Goal: Task Accomplishment & Management: Manage account settings

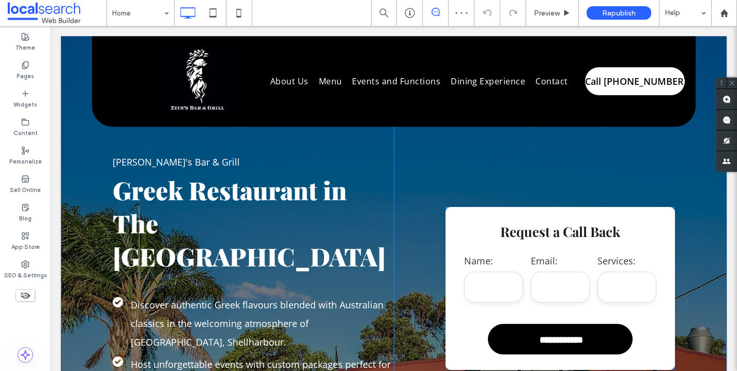
click at [542, 249] on div "**********" at bounding box center [559, 288] width 229 height 163
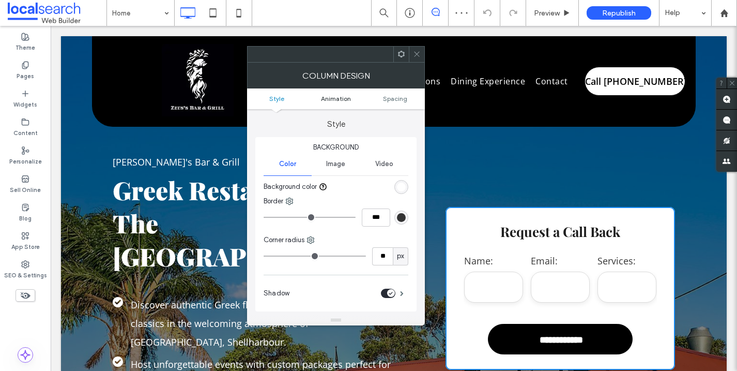
click at [322, 97] on span "Animation" at bounding box center [336, 99] width 30 height 8
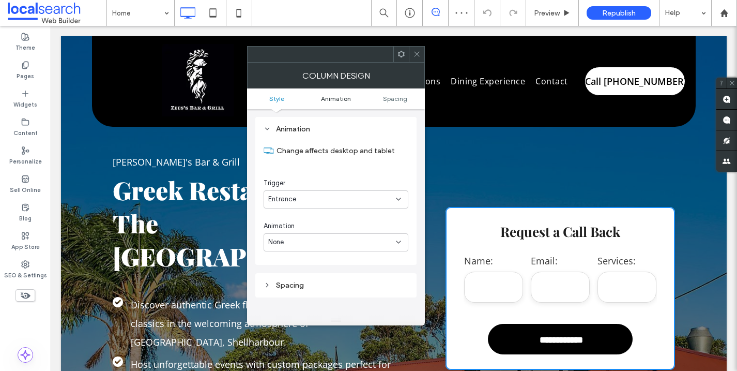
scroll to position [203, 0]
click at [577, 298] on input "email" at bounding box center [560, 286] width 59 height 31
click at [418, 56] on icon at bounding box center [417, 54] width 8 height 8
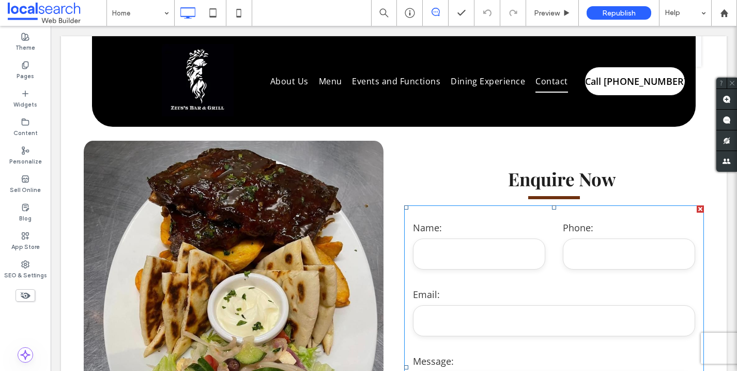
scroll to position [7142, 0]
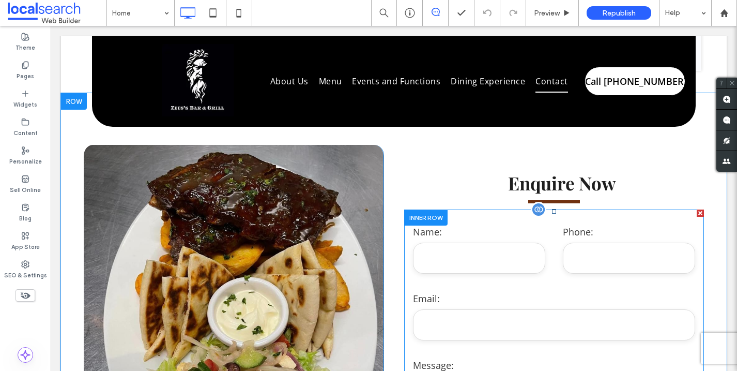
click at [524, 289] on label "Email:" at bounding box center [554, 298] width 282 height 19
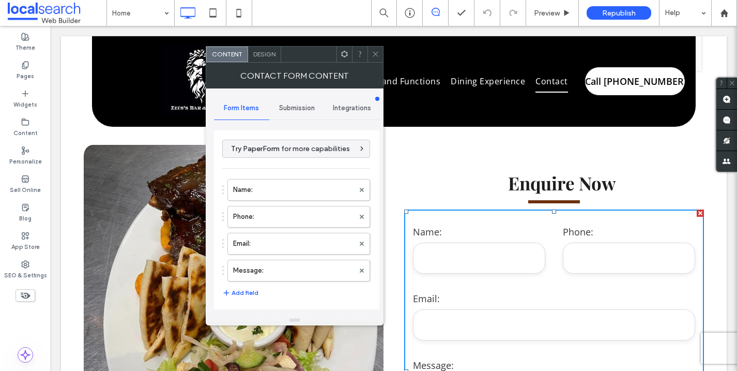
click at [301, 101] on div "Submission" at bounding box center [296, 108] width 55 height 23
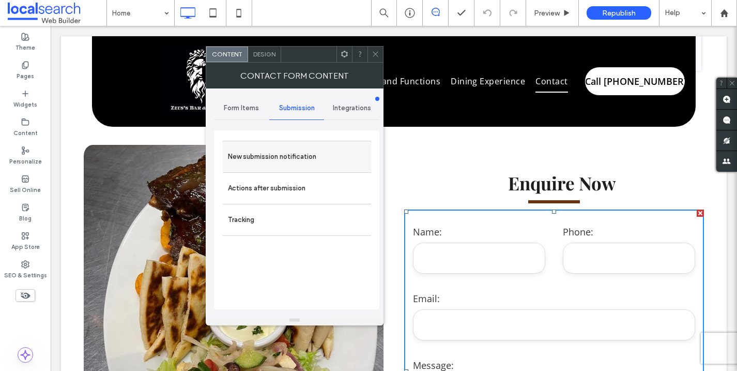
click at [283, 153] on label "New submission notification" at bounding box center [297, 156] width 138 height 21
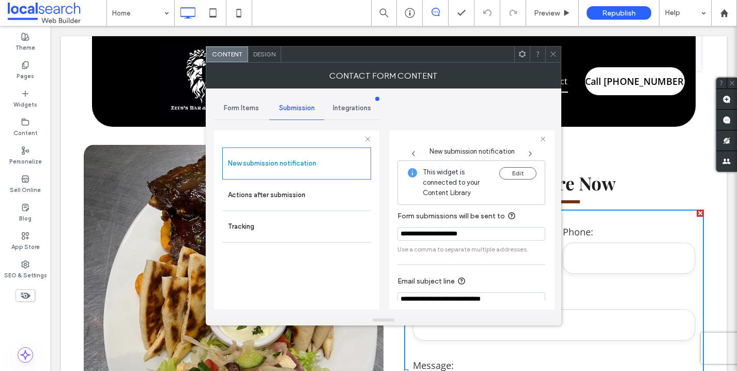
click at [495, 235] on input "**********" at bounding box center [471, 233] width 148 height 13
click at [553, 53] on use at bounding box center [552, 54] width 5 height 5
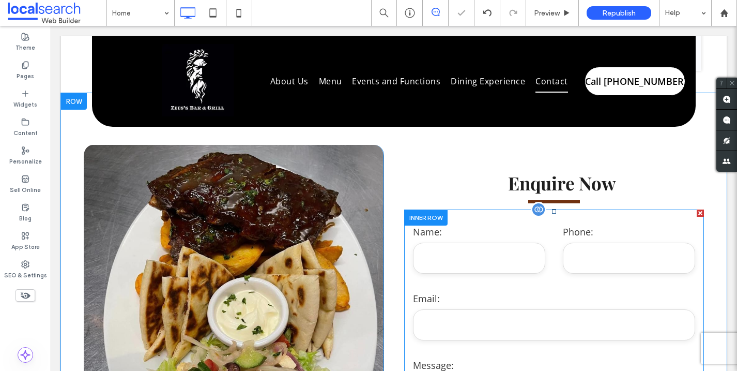
click at [493, 209] on form "**********" at bounding box center [554, 371] width 300 height 324
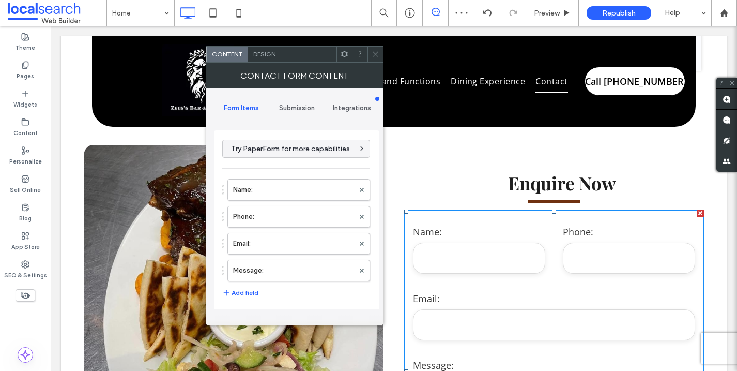
click at [298, 109] on span "Submission" at bounding box center [297, 108] width 36 height 8
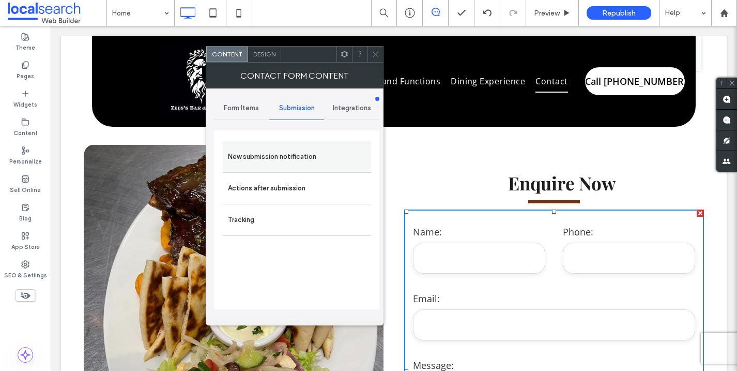
click at [324, 153] on label "New submission notification" at bounding box center [297, 156] width 138 height 21
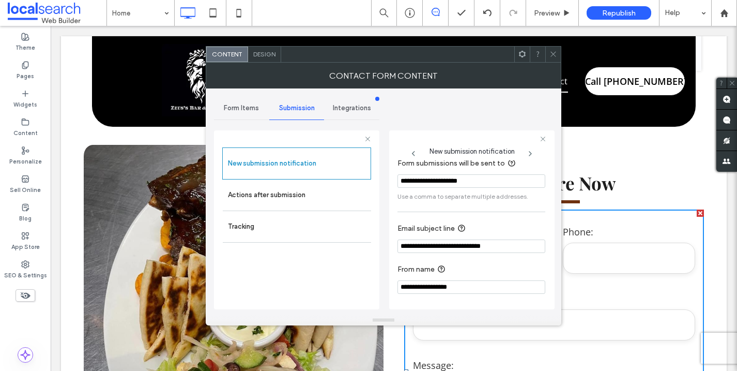
scroll to position [0, 0]
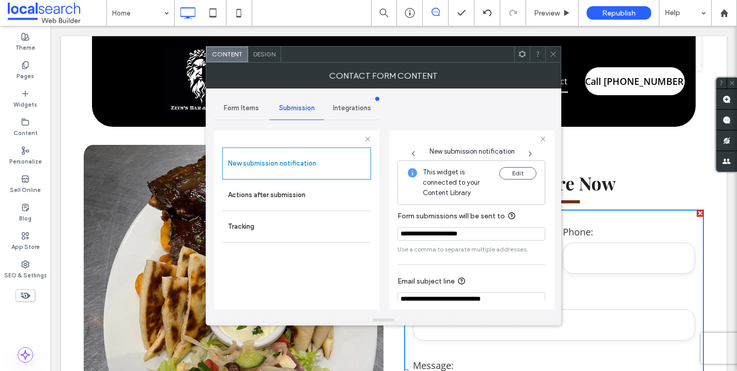
click at [552, 53] on use at bounding box center [552, 54] width 5 height 5
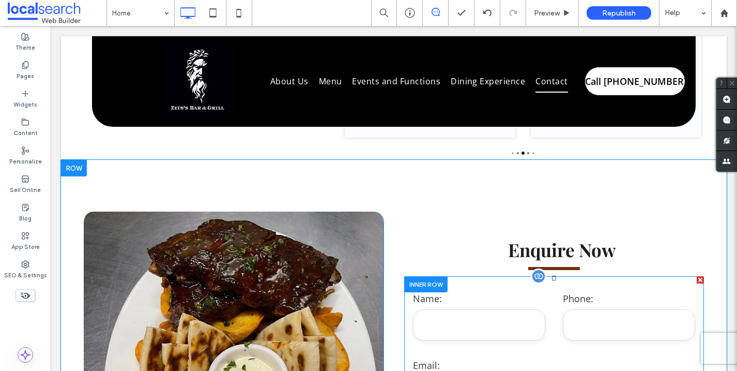
scroll to position [7069, 0]
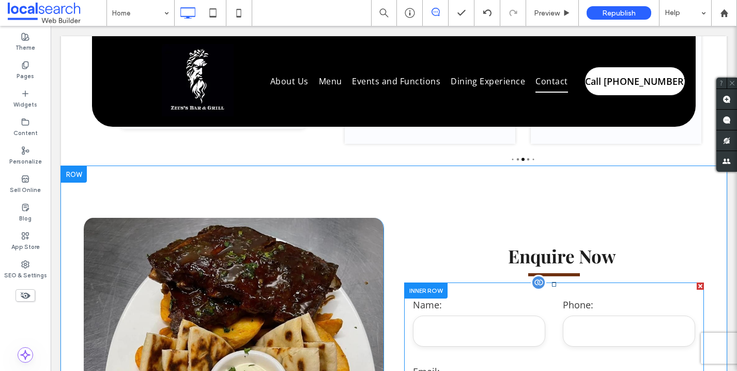
click at [544, 295] on label "Name:" at bounding box center [479, 304] width 132 height 19
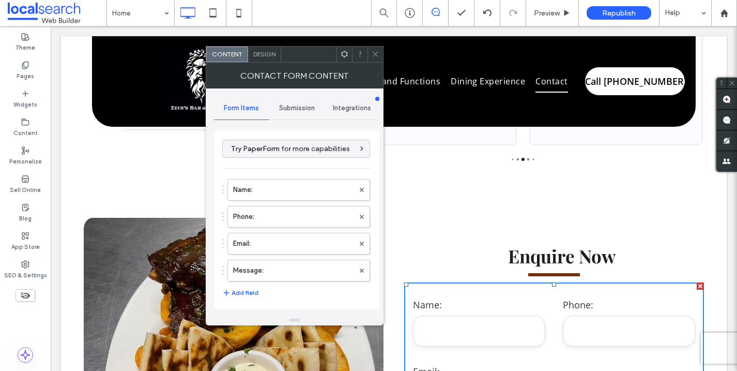
click at [292, 113] on div "Submission" at bounding box center [296, 108] width 55 height 23
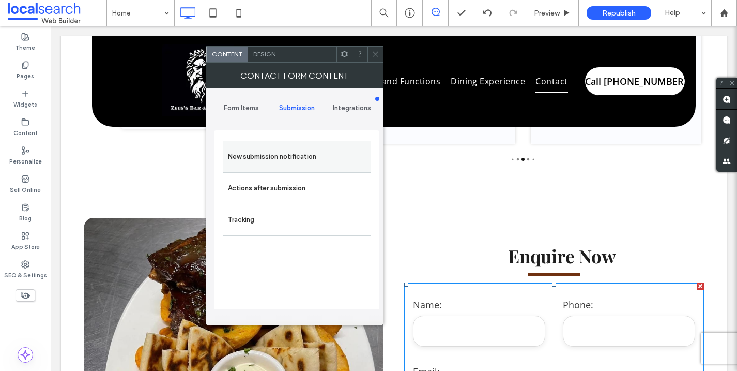
click at [268, 156] on label "New submission notification" at bounding box center [297, 156] width 138 height 21
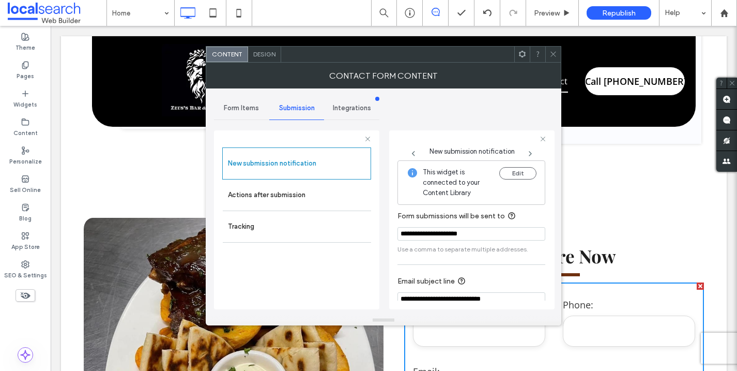
click at [553, 54] on icon at bounding box center [553, 54] width 8 height 8
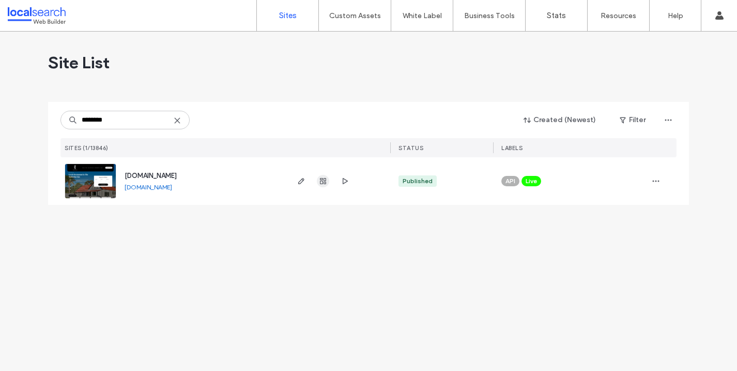
type input "********"
click at [326, 182] on use "button" at bounding box center [323, 181] width 6 height 6
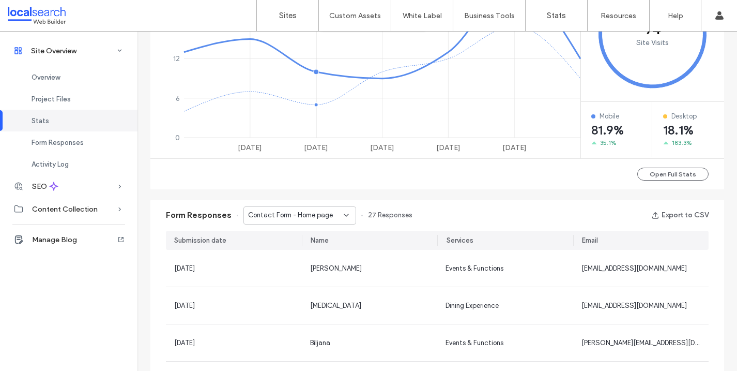
scroll to position [496, 0]
click at [312, 219] on span "Contact Form - Home page" at bounding box center [290, 215] width 85 height 10
click at [305, 234] on span "Contact Form - Home page" at bounding box center [285, 234] width 85 height 10
click at [300, 217] on span "Contact Form - Home page" at bounding box center [290, 215] width 85 height 10
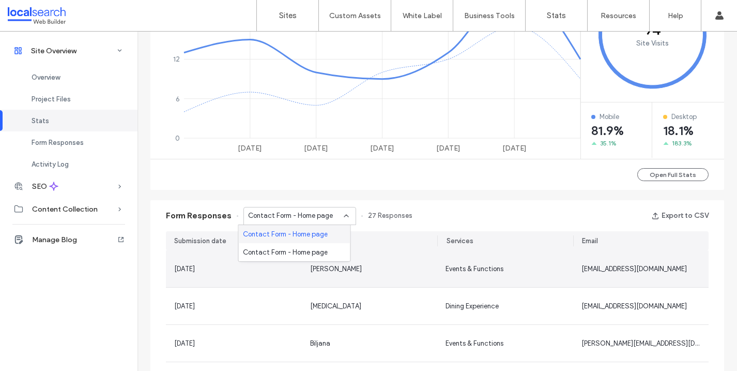
click at [407, 264] on div "[PERSON_NAME]" at bounding box center [369, 269] width 119 height 10
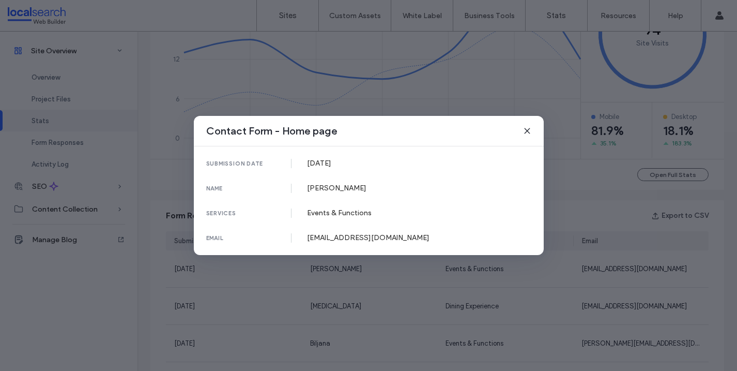
click at [527, 125] on span at bounding box center [527, 130] width 8 height 13
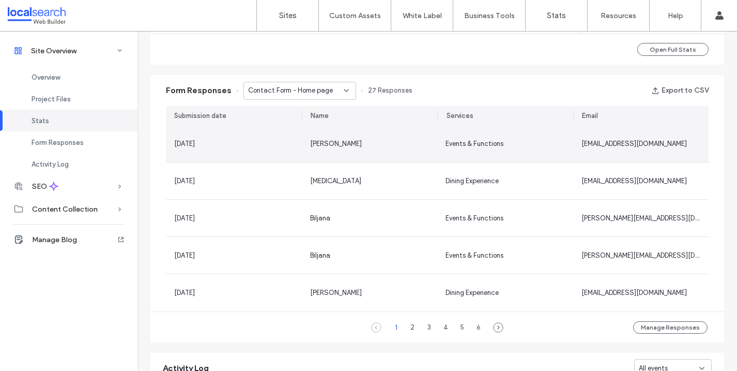
scroll to position [622, 0]
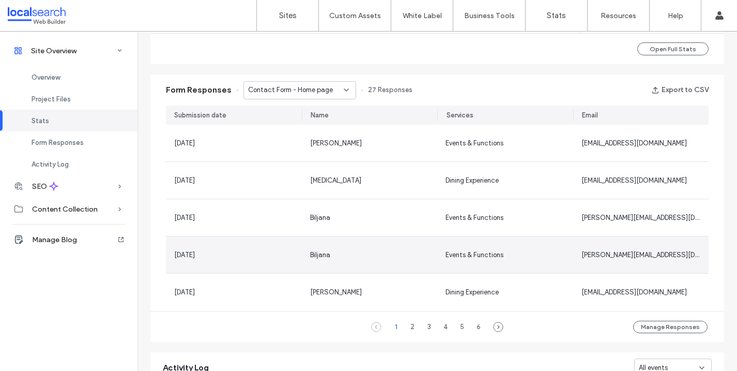
click at [379, 245] on div "Biljana" at bounding box center [370, 254] width 136 height 37
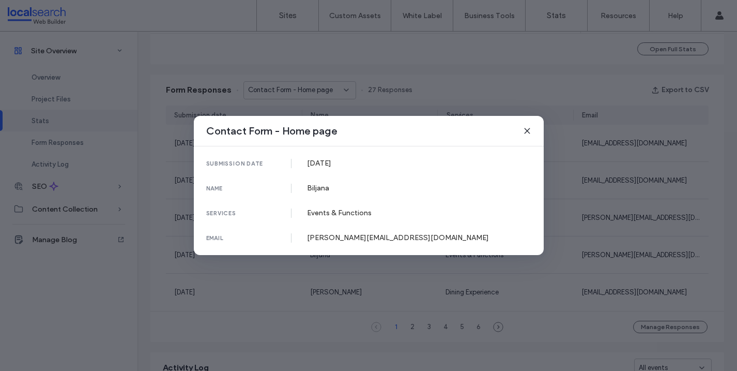
click at [531, 130] on div "Contact Form - Home page" at bounding box center [369, 131] width 350 height 30
click at [530, 132] on icon at bounding box center [527, 131] width 8 height 8
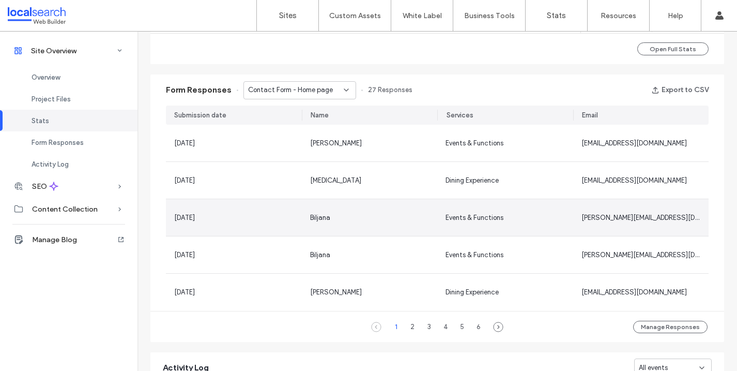
click at [351, 218] on div "Biljana" at bounding box center [369, 217] width 119 height 10
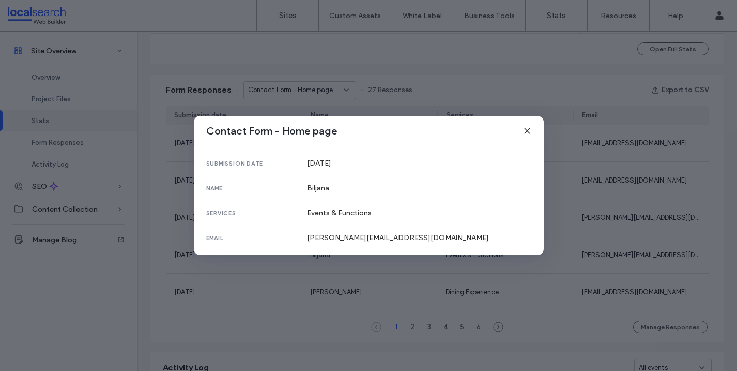
click at [528, 135] on span at bounding box center [527, 130] width 8 height 13
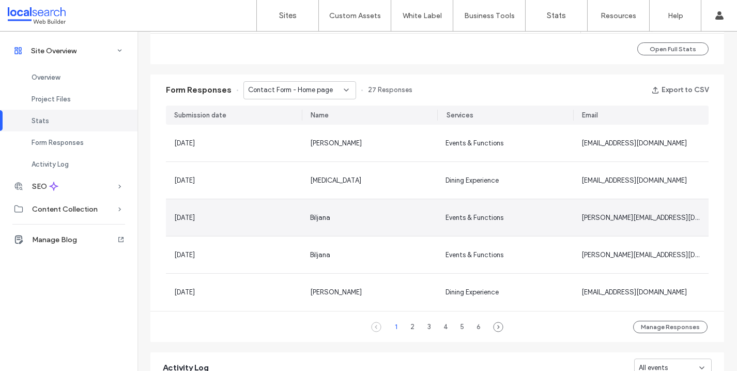
click at [344, 208] on div "Biljana" at bounding box center [370, 217] width 136 height 37
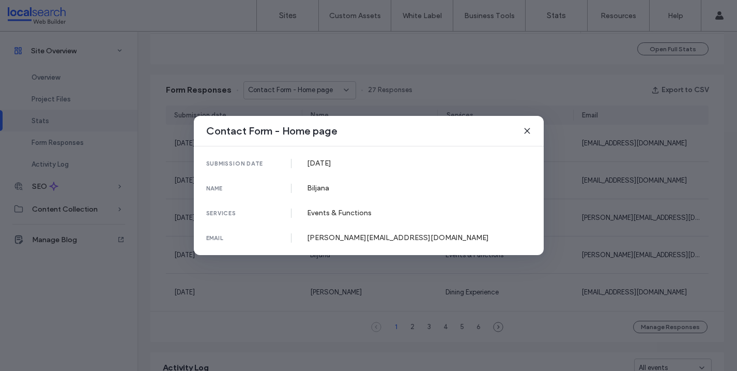
click at [531, 129] on div "Contact Form - Home page" at bounding box center [369, 131] width 350 height 30
click at [531, 130] on icon at bounding box center [527, 131] width 8 height 8
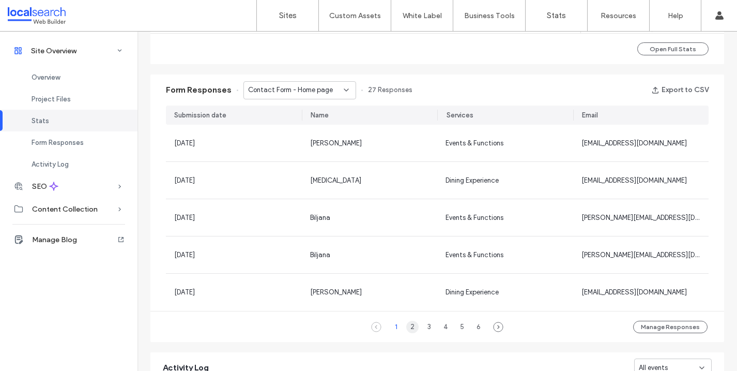
click at [406, 328] on div "2" at bounding box center [412, 326] width 12 height 12
click at [425, 326] on div "3" at bounding box center [429, 326] width 12 height 12
click at [447, 327] on div "4" at bounding box center [445, 326] width 12 height 12
click at [461, 329] on div "5" at bounding box center [462, 326] width 12 height 12
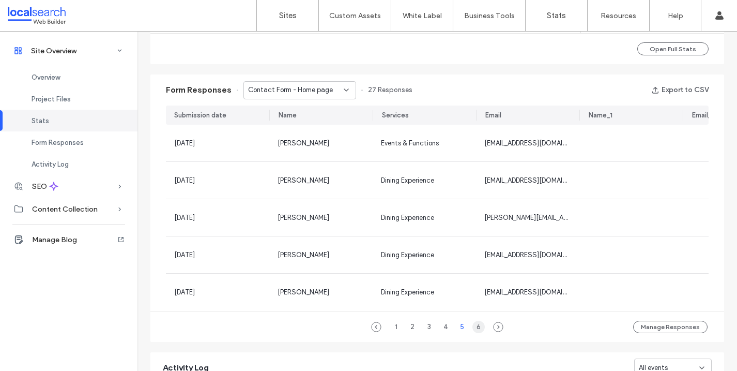
click at [475, 330] on div "6" at bounding box center [478, 326] width 12 height 12
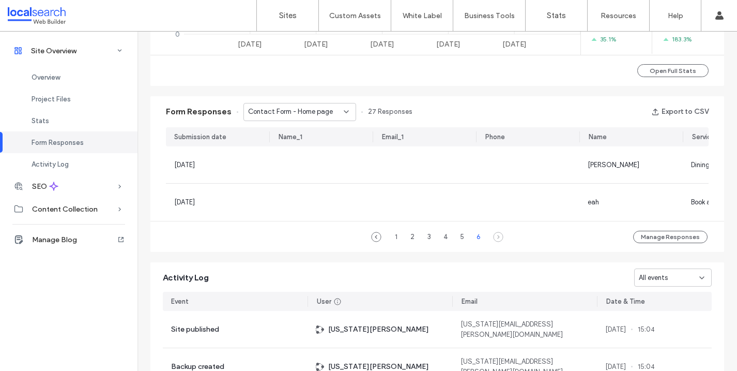
scroll to position [574, 0]
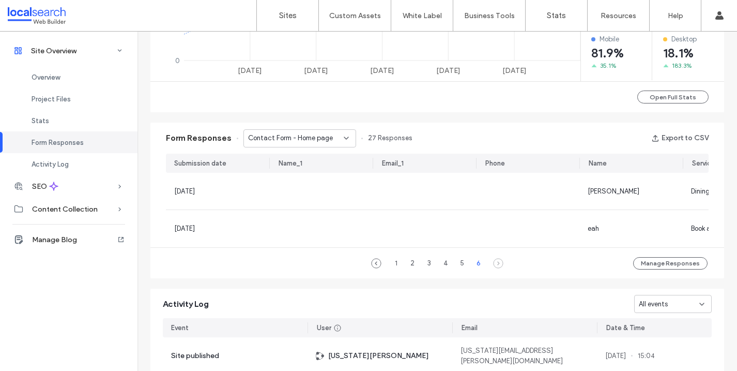
click at [295, 141] on span "Contact Form - Home page" at bounding box center [290, 138] width 85 height 10
click at [307, 173] on span "Contact Form - Home page" at bounding box center [285, 175] width 85 height 10
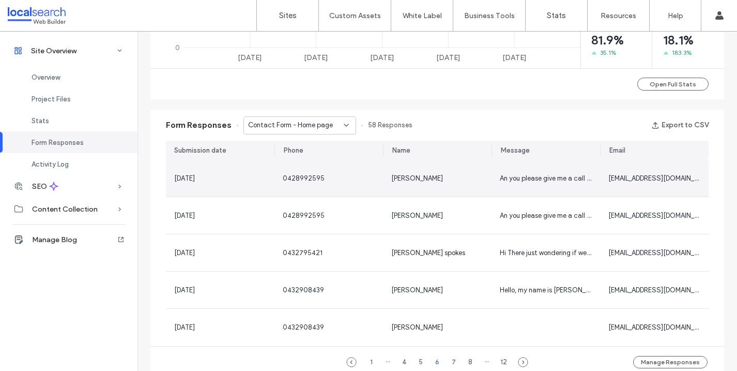
scroll to position [588, 0]
click at [536, 186] on div "An you please give me a call regarding a birthday party for 20 to 25 people" at bounding box center [545, 177] width 109 height 37
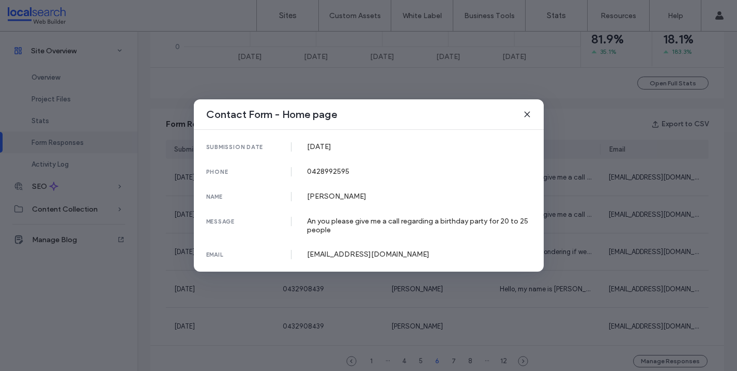
click at [525, 109] on span at bounding box center [527, 113] width 8 height 13
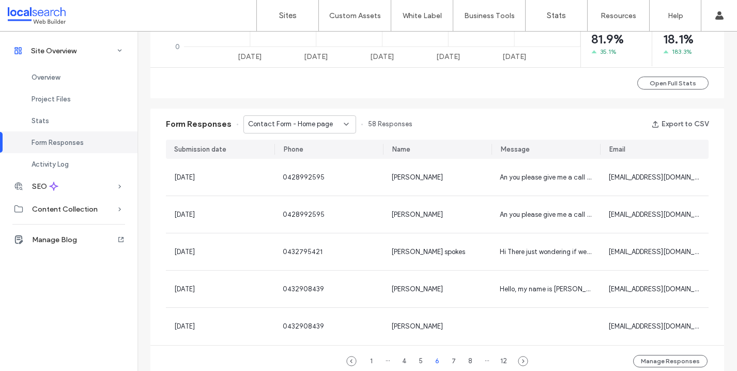
click at [328, 118] on div "Contact Form - Home page" at bounding box center [299, 124] width 113 height 18
click at [310, 140] on span "Contact Form - Home page" at bounding box center [285, 142] width 85 height 10
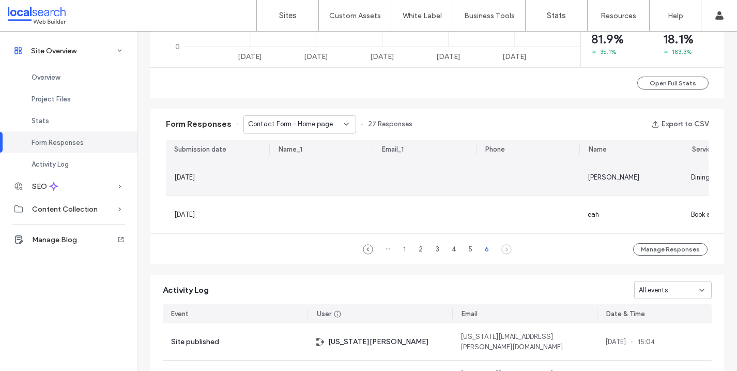
click at [295, 175] on div at bounding box center [320, 177] width 103 height 37
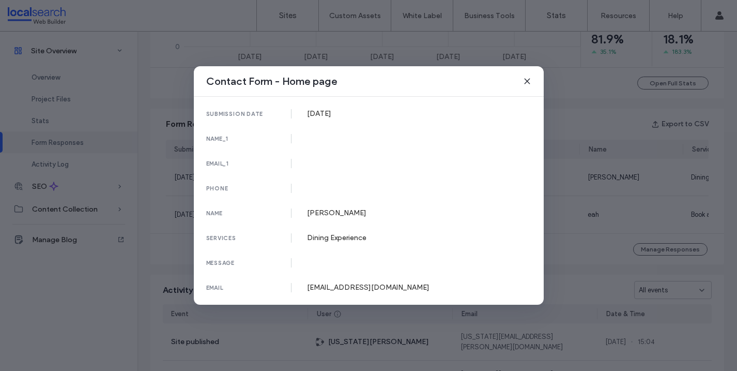
click at [530, 75] on span at bounding box center [527, 80] width 8 height 13
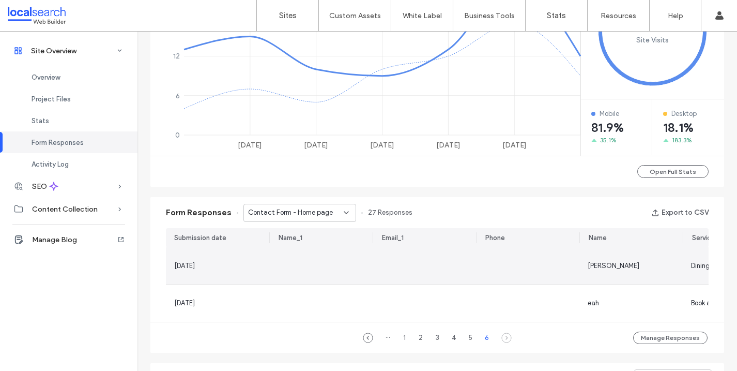
scroll to position [500, 0]
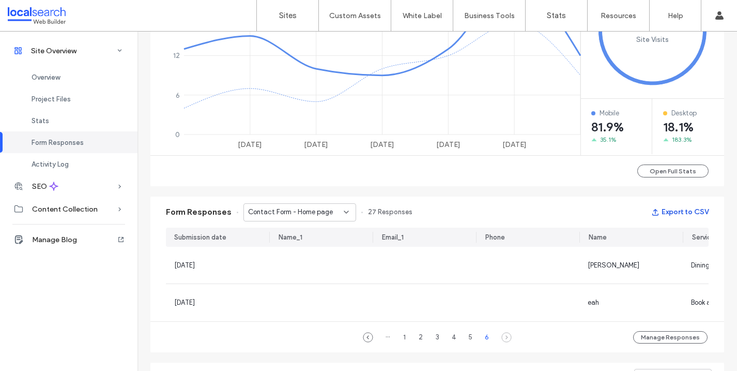
click at [684, 207] on button "Export to CSV" at bounding box center [679, 212] width 57 height 17
